Goal: Ask a question

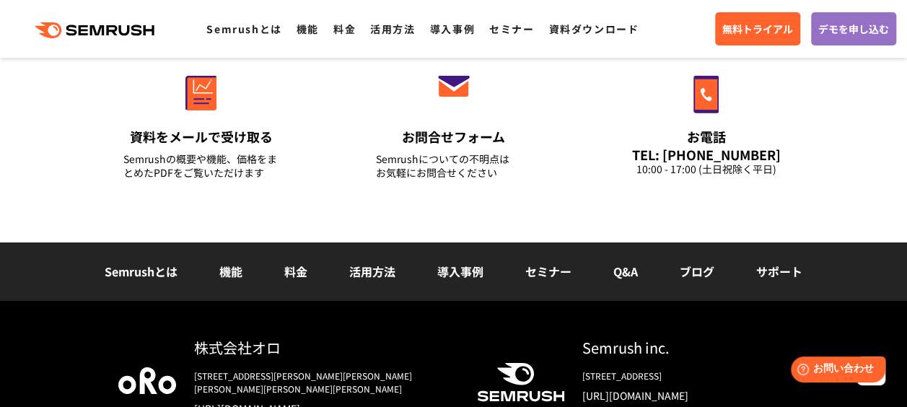
scroll to position [4976, 0]
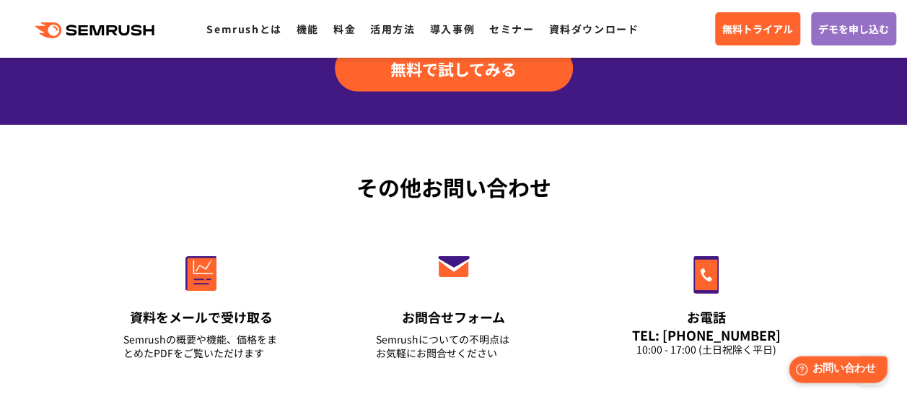
click at [844, 365] on span "お問い合わせ" at bounding box center [844, 369] width 63 height 14
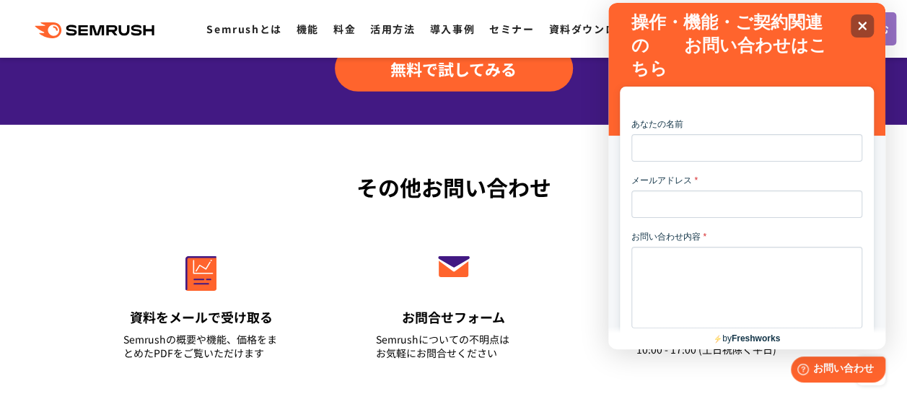
scroll to position [0, 0]
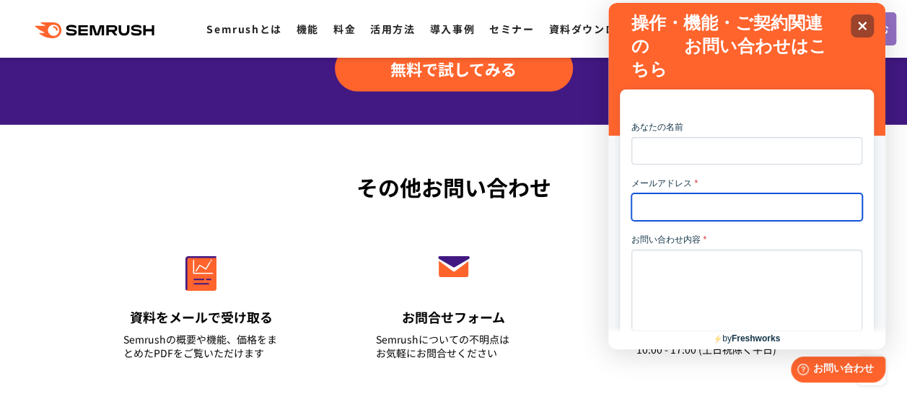
click at [698, 212] on input "メールアドレス *" at bounding box center [746, 206] width 231 height 27
type input "**********"
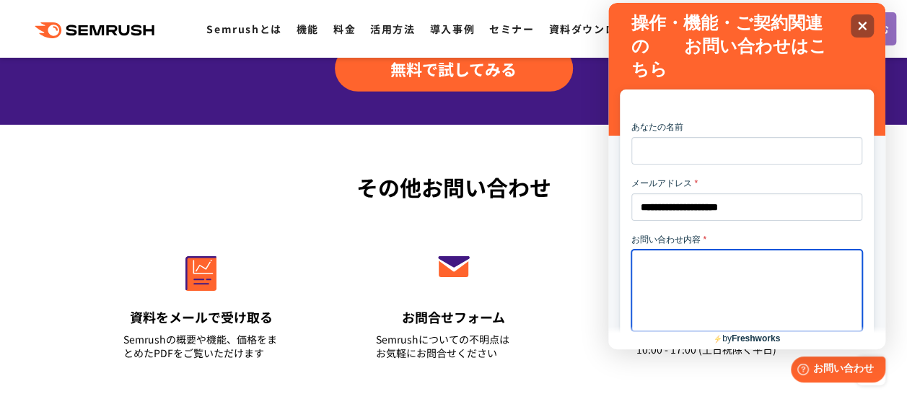
click at [683, 290] on textarea "お問い合わせ内容 *" at bounding box center [746, 291] width 231 height 82
type textarea "*"
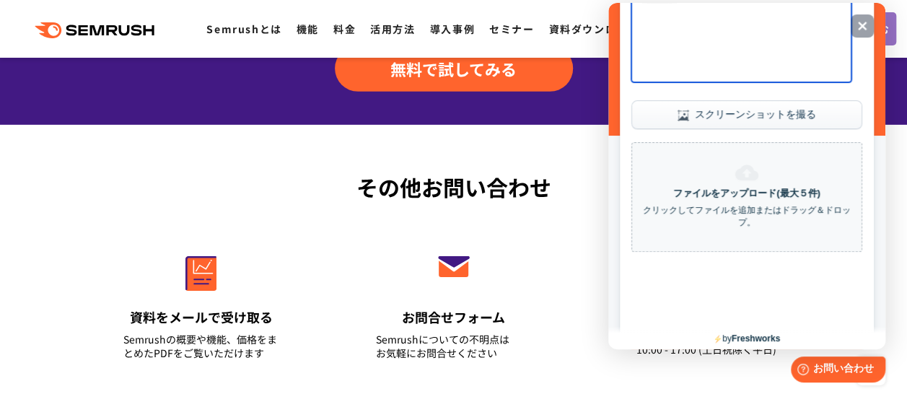
scroll to position [303, 0]
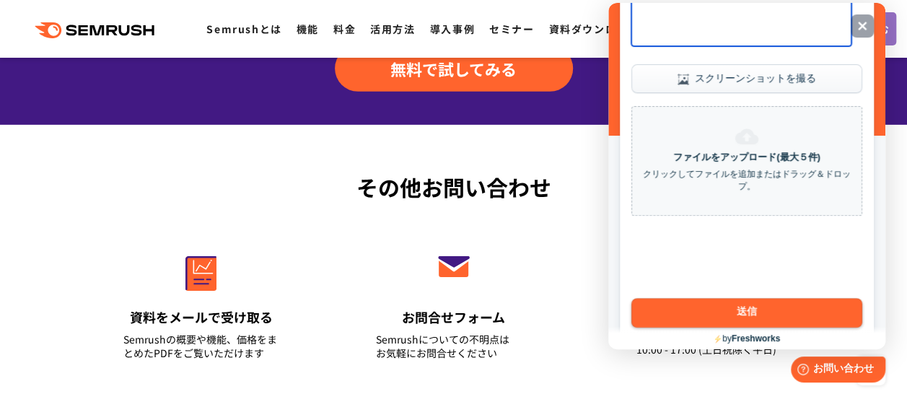
type textarea "**********"
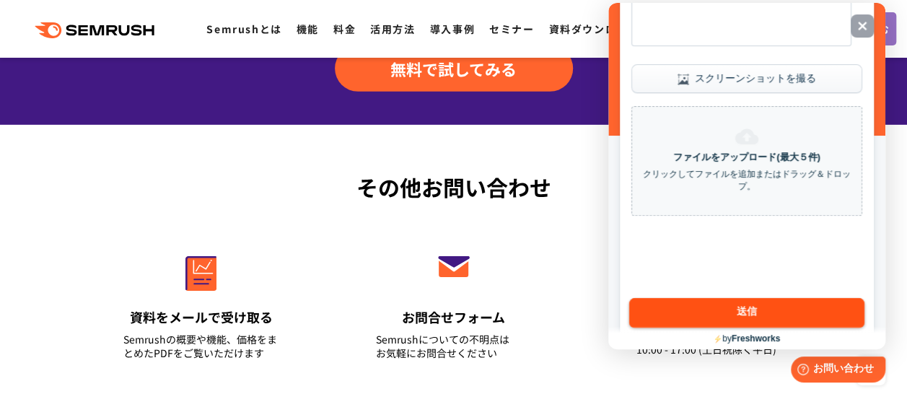
click at [767, 318] on button "送信" at bounding box center [746, 313] width 235 height 30
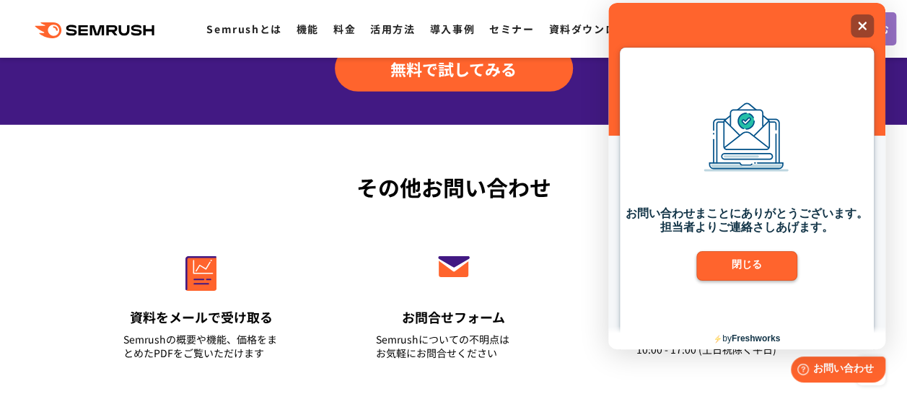
scroll to position [59, 0]
click at [763, 258] on button "閉じる" at bounding box center [747, 266] width 103 height 30
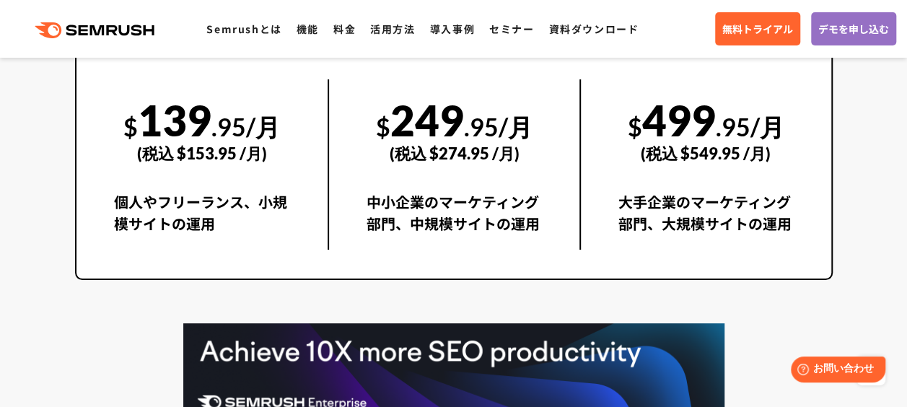
scroll to position [2956, 0]
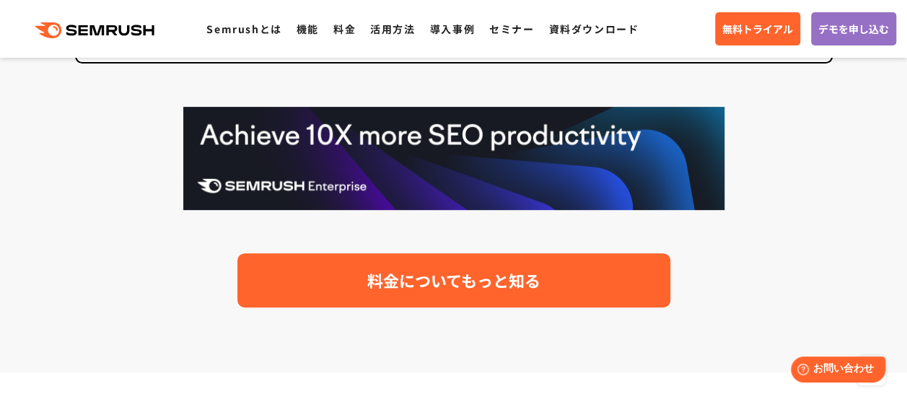
click at [437, 264] on link "料金についてもっと知る" at bounding box center [453, 280] width 433 height 54
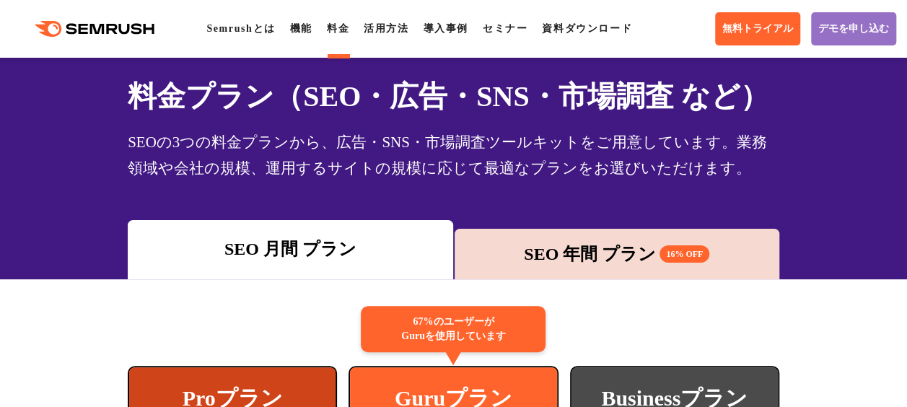
scroll to position [72, 0]
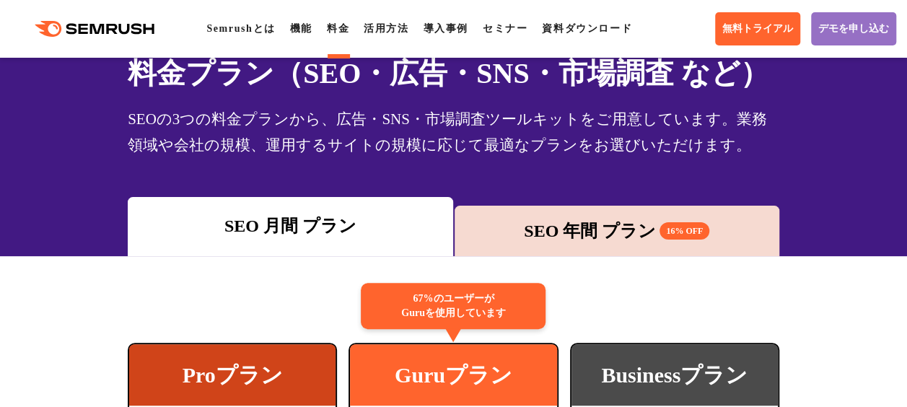
drag, startPoint x: 525, startPoint y: 236, endPoint x: 533, endPoint y: 227, distance: 12.2
click at [526, 234] on div "SEO 年間 プラン 16% OFF" at bounding box center [617, 231] width 310 height 26
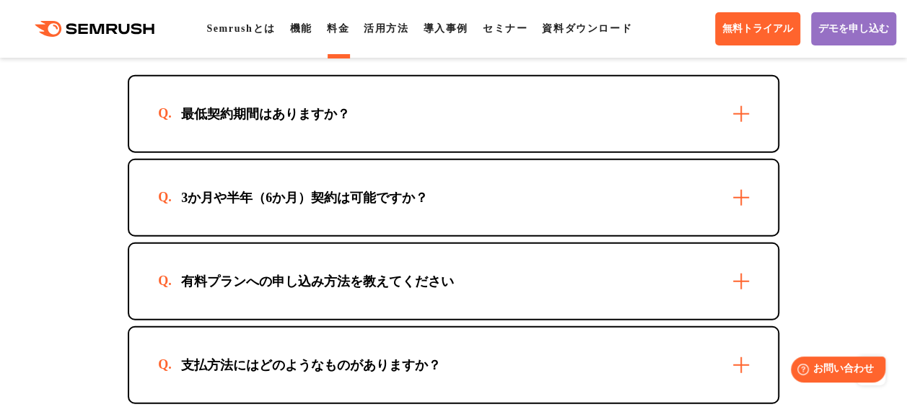
scroll to position [4474, 0]
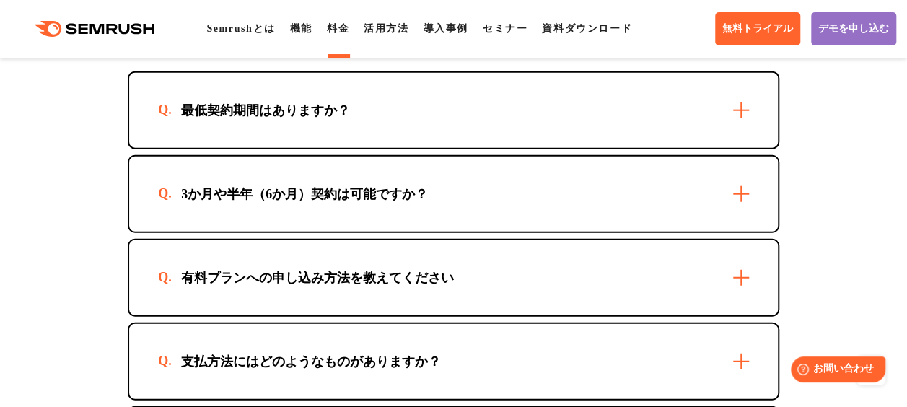
click at [293, 119] on div "最低契約期間はありますか？" at bounding box center [265, 110] width 215 height 17
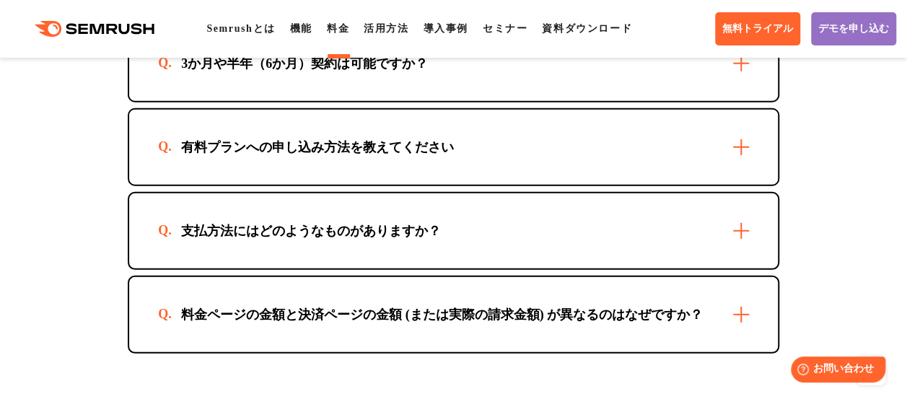
scroll to position [4691, 0]
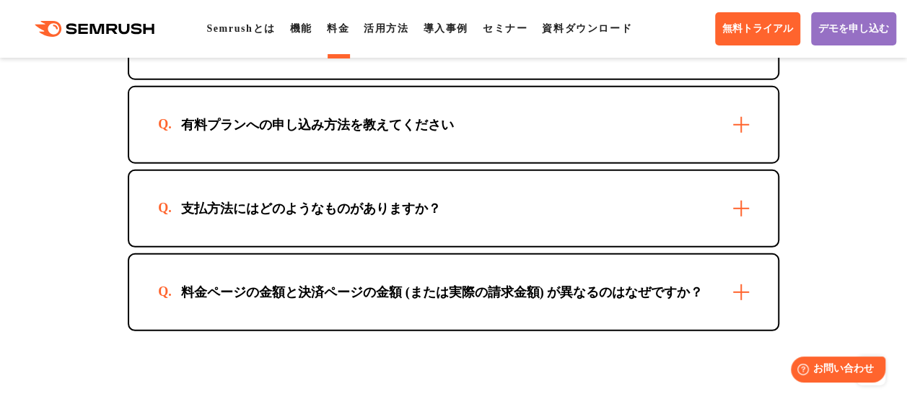
click at [369, 217] on div "支払方法にはどのようなものがありますか？" at bounding box center [311, 208] width 306 height 17
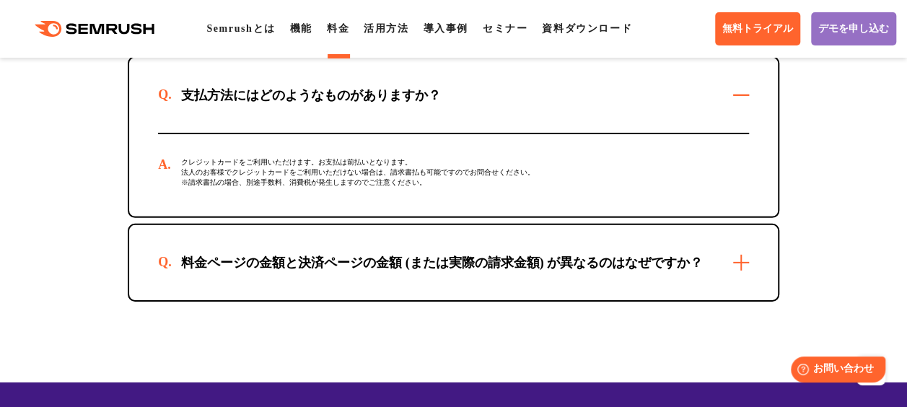
scroll to position [4835, 0]
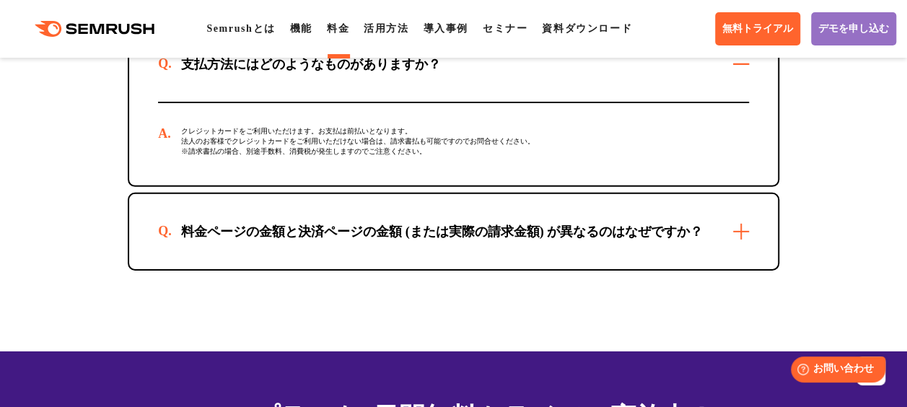
click at [378, 240] on div "料金ページの金額と決済ページの金額 (または実際の請求金額) が異なるのはなぜですか？" at bounding box center [442, 231] width 568 height 17
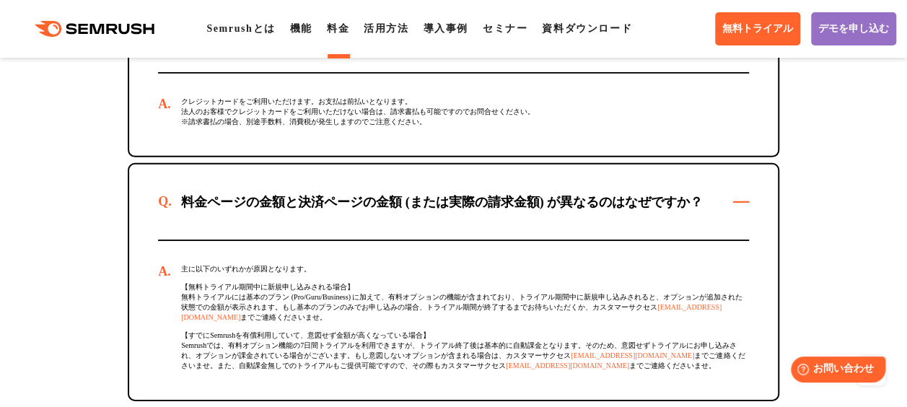
scroll to position [4691, 0]
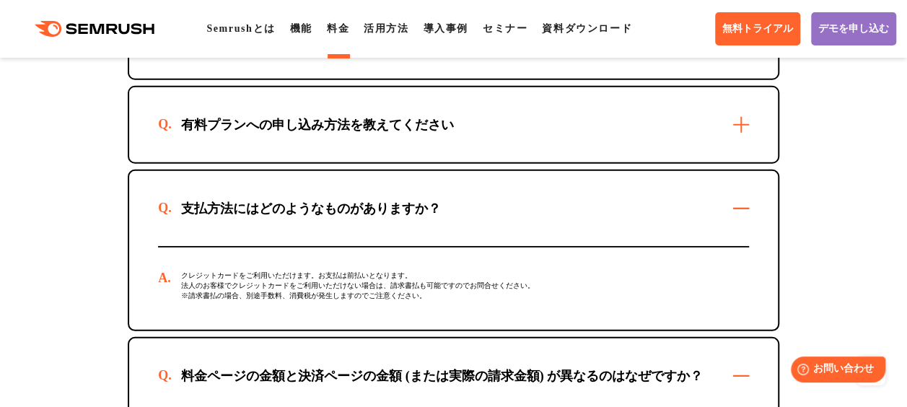
click at [318, 133] on div "有料プランへの申し込み方法を教えてください" at bounding box center [453, 124] width 649 height 75
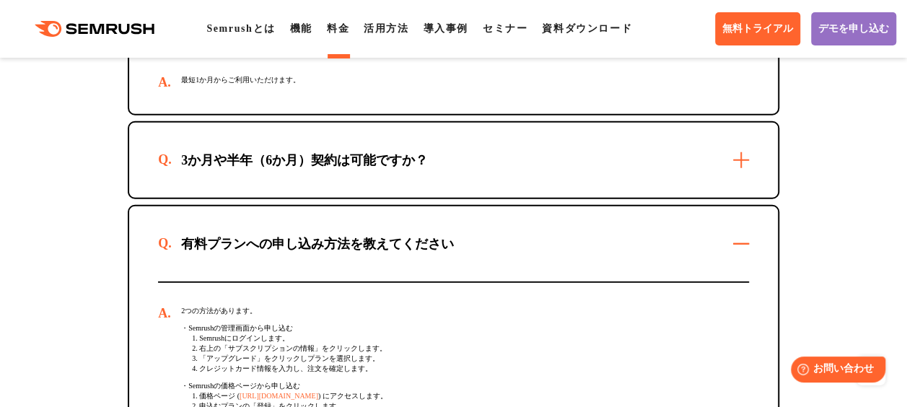
scroll to position [4546, 0]
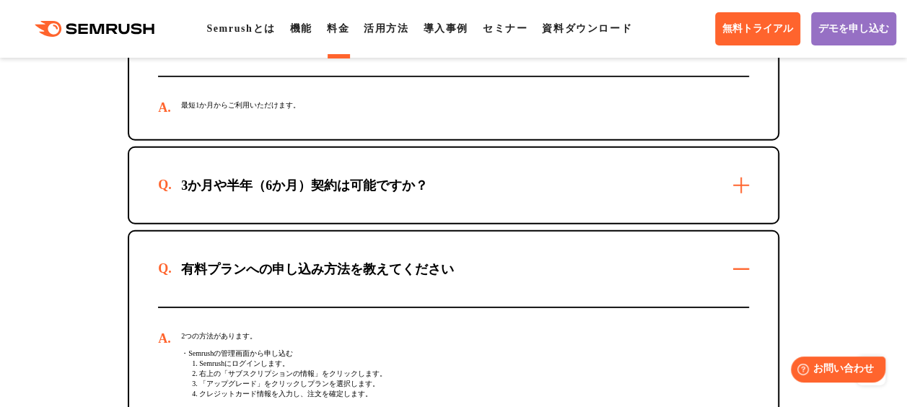
click at [336, 194] on div "3か月や半年（6か月）契約は可能ですか？" at bounding box center [304, 185] width 293 height 17
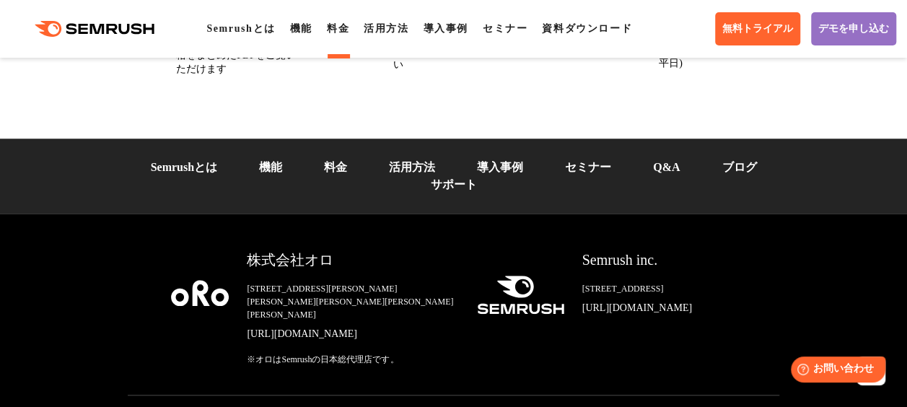
scroll to position [5990, 0]
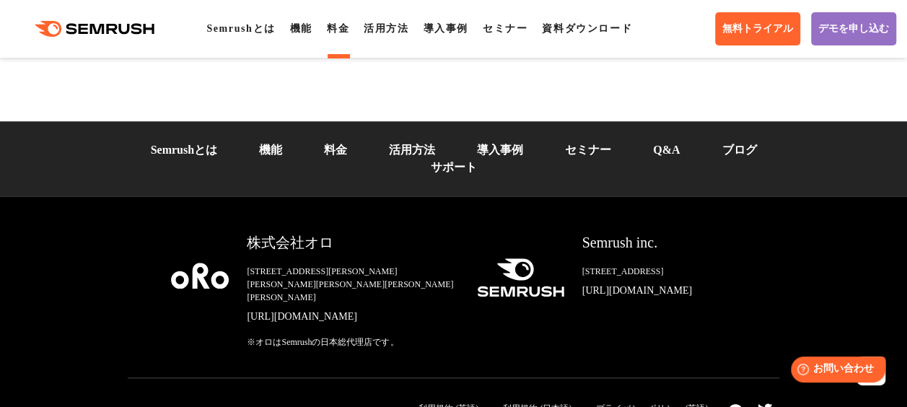
click at [347, 156] on link "料金" at bounding box center [335, 150] width 23 height 12
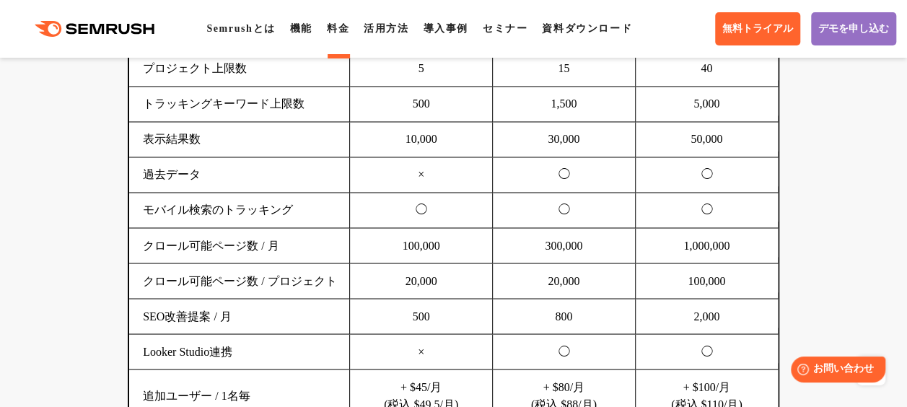
scroll to position [1155, 0]
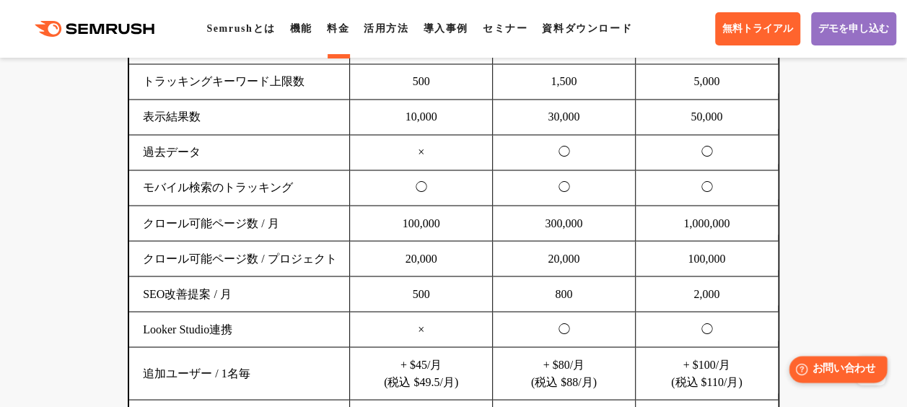
click at [828, 372] on span "お問い合わせ" at bounding box center [844, 369] width 63 height 14
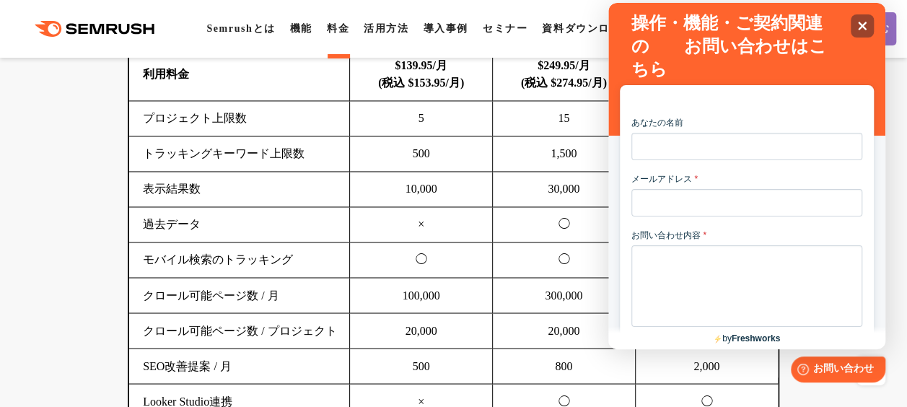
scroll to position [0, 0]
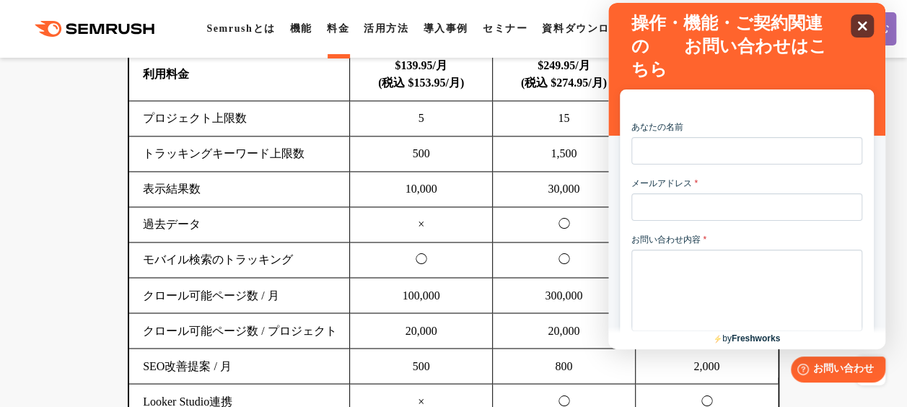
click at [861, 27] on icon at bounding box center [862, 26] width 9 height 9
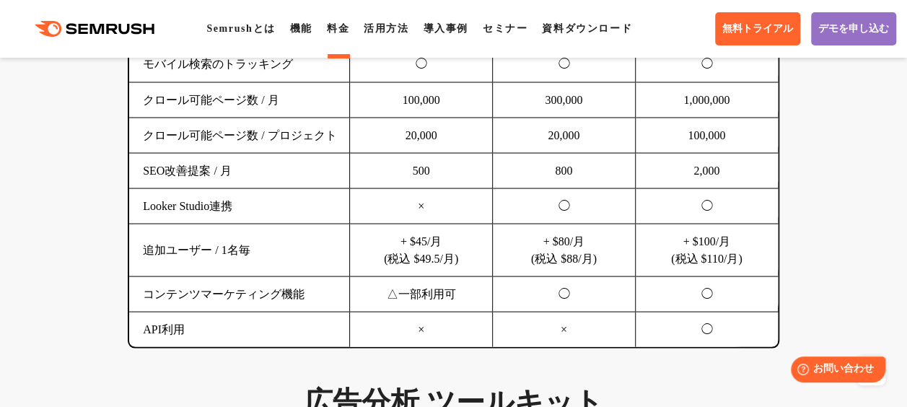
scroll to position [1299, 0]
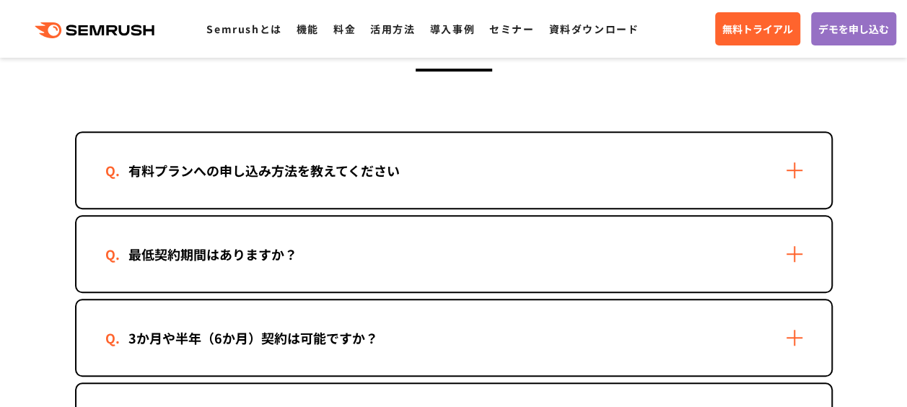
scroll to position [433, 0]
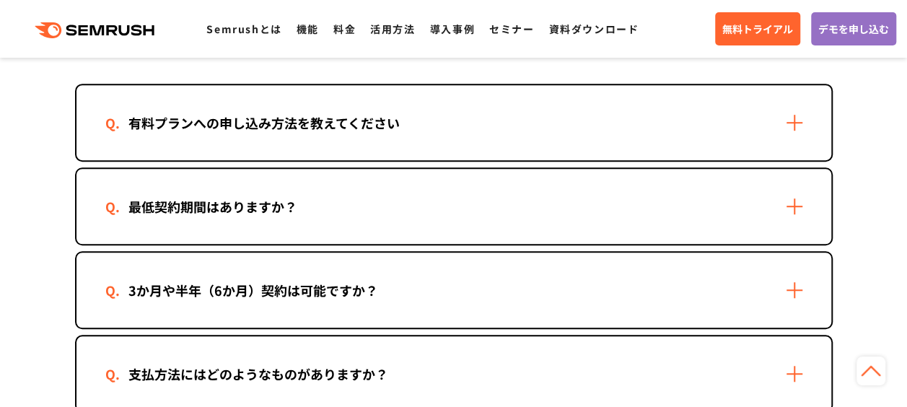
click at [463, 202] on div "最低契約期間はありますか？" at bounding box center [453, 206] width 755 height 75
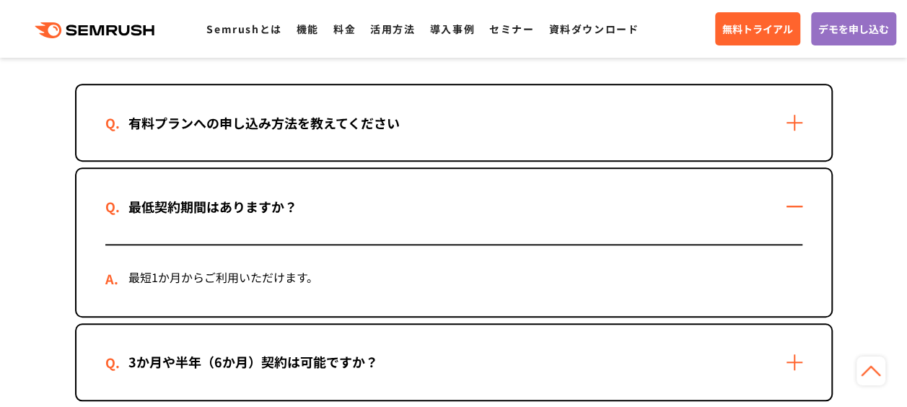
click at [476, 202] on div "最低契約期間はありますか？" at bounding box center [453, 206] width 755 height 75
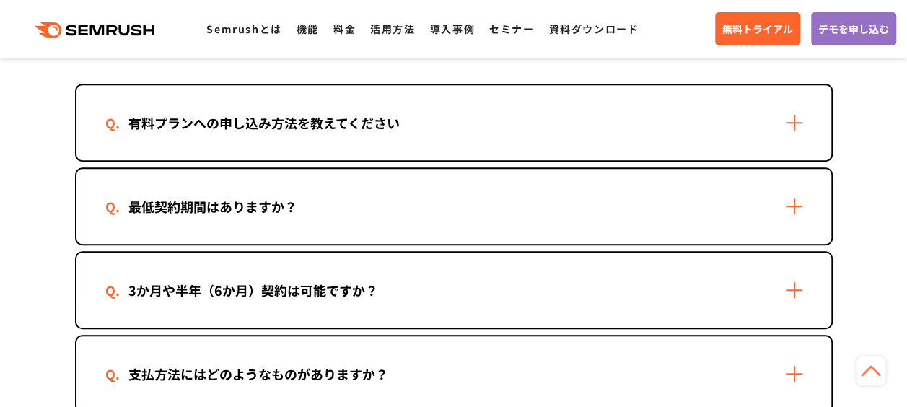
click at [475, 140] on div "有料プランへの申し込み方法を教えてください" at bounding box center [453, 122] width 755 height 75
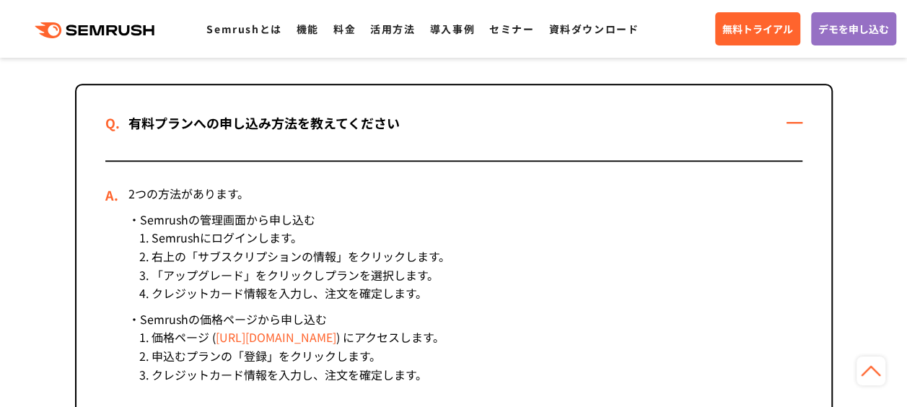
click at [469, 128] on div "有料プランへの申し込み方法を教えてください" at bounding box center [453, 122] width 755 height 75
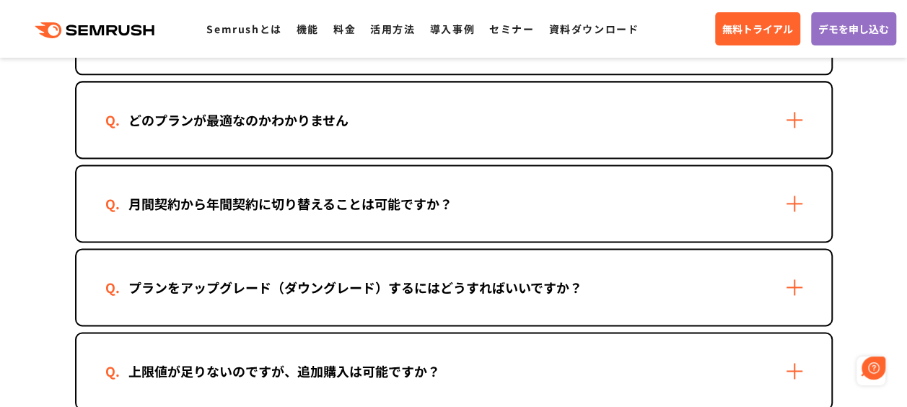
scroll to position [0, 0]
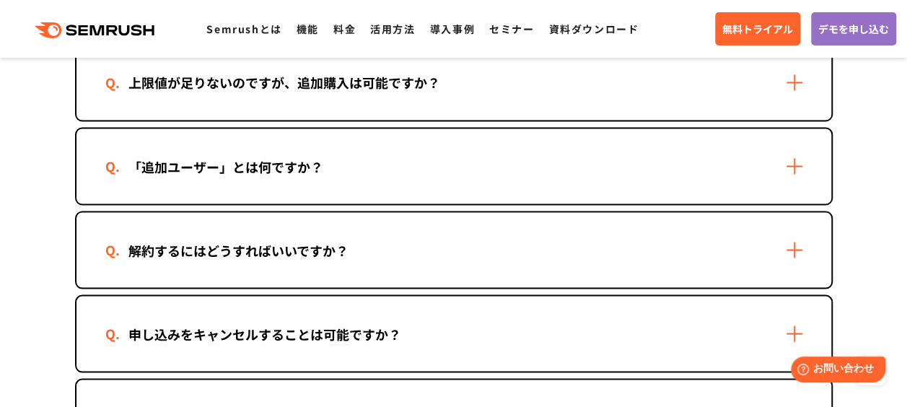
click at [255, 214] on div "解約するにはどうすればいいですか？" at bounding box center [453, 249] width 755 height 75
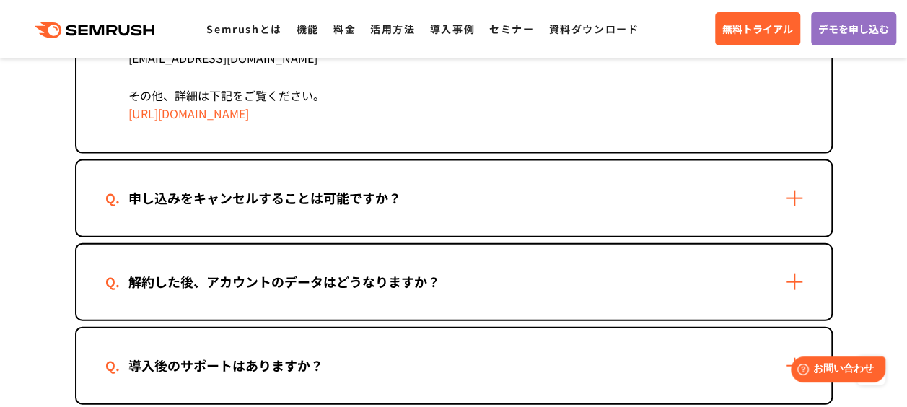
scroll to position [1443, 0]
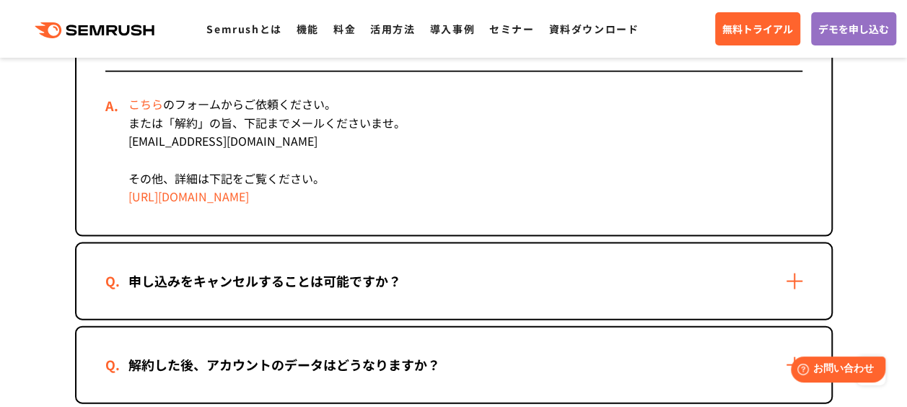
click at [172, 199] on link "[URL][DOMAIN_NAME]" at bounding box center [188, 196] width 121 height 17
click at [154, 108] on link "こちら" at bounding box center [145, 103] width 35 height 17
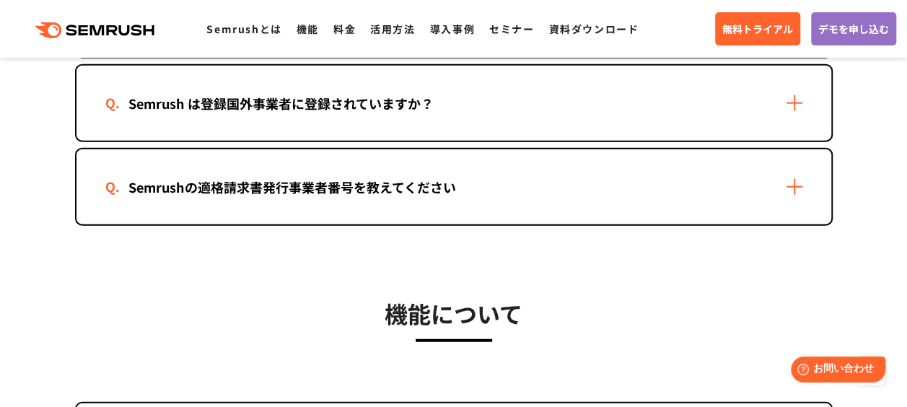
scroll to position [1732, 0]
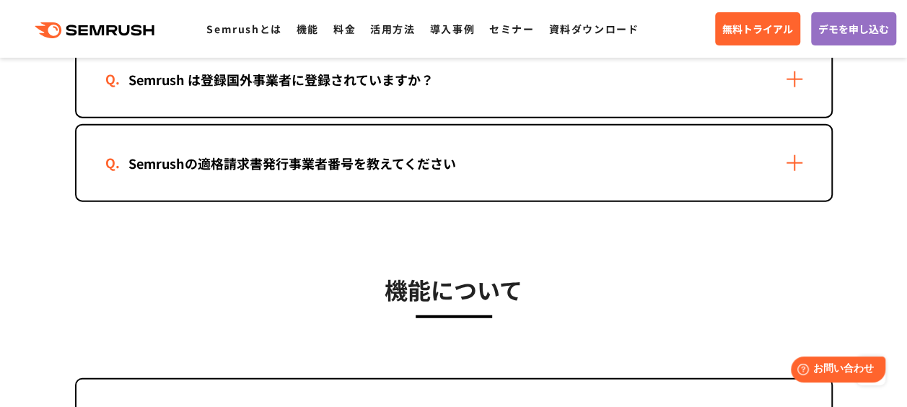
click at [411, 157] on div "Semrushの適格請求書発行事業者番号を教えてください" at bounding box center [292, 163] width 374 height 21
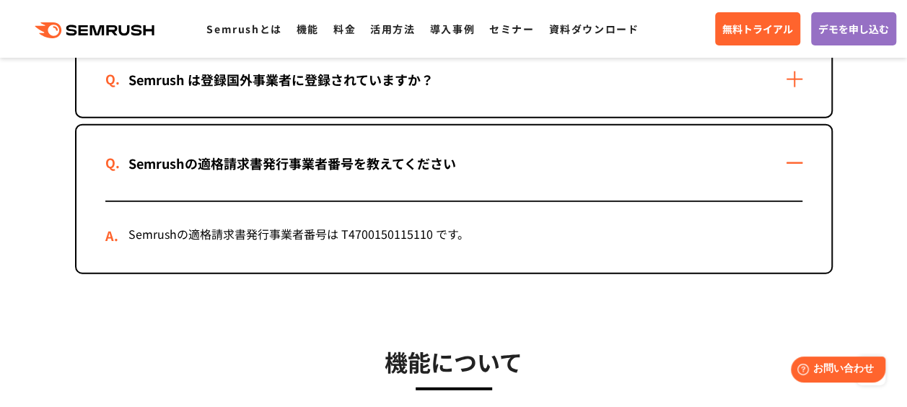
click at [406, 160] on div "Semrushの適格請求書発行事業者番号を教えてください" at bounding box center [292, 163] width 374 height 21
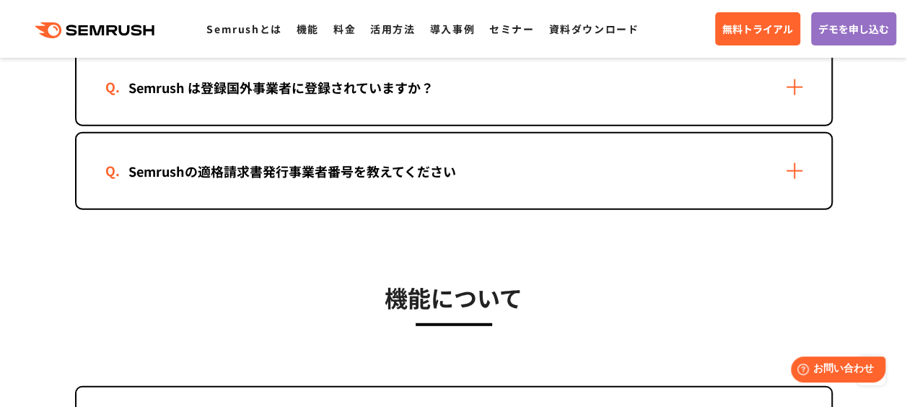
scroll to position [1660, 0]
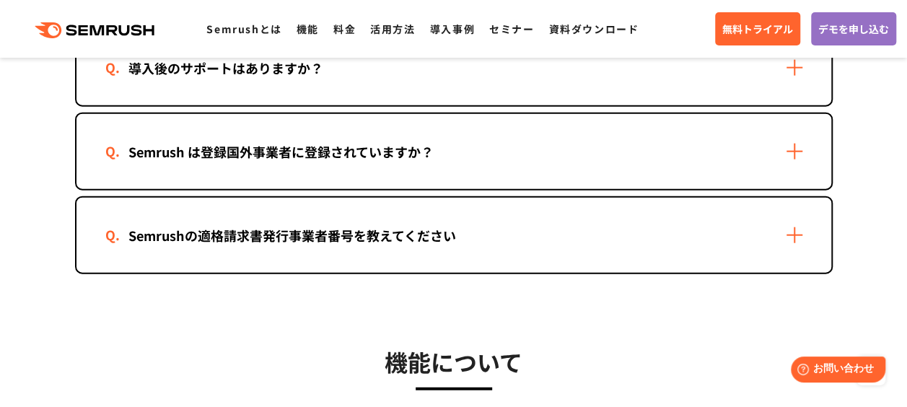
click at [358, 162] on div "Semrush は登録国外事業者に登録されていますか？" at bounding box center [453, 151] width 755 height 75
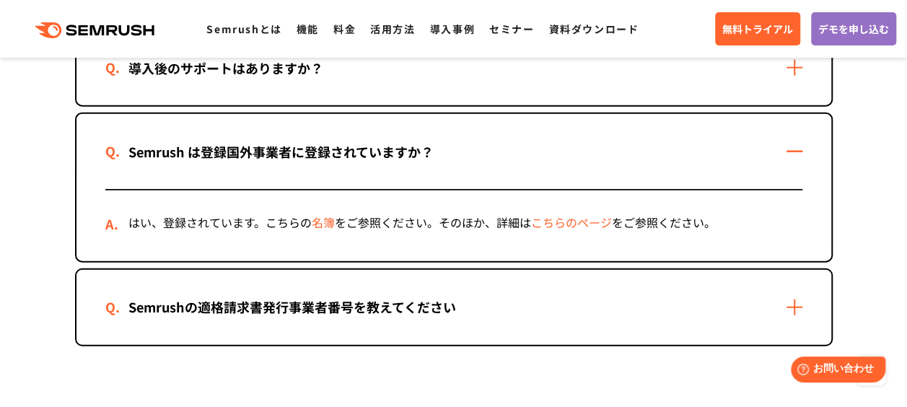
click at [354, 149] on div "Semrush は登録国外事業者に登録されていますか？" at bounding box center [280, 151] width 351 height 21
